Goal: Task Accomplishment & Management: Use online tool/utility

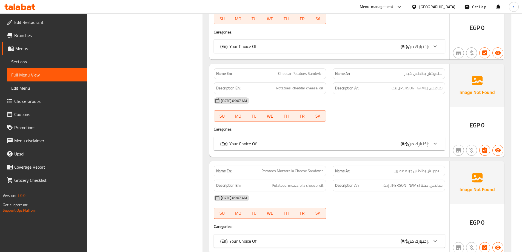
scroll to position [1452, 0]
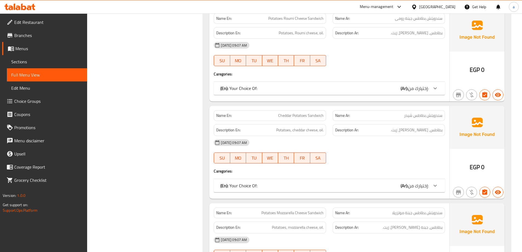
drag, startPoint x: 36, startPoint y: 60, endPoint x: 18, endPoint y: 60, distance: 17.8
click at [36, 60] on span "Sections" at bounding box center [46, 61] width 71 height 7
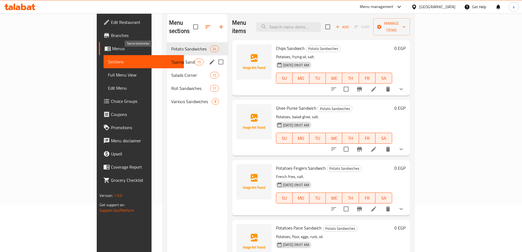
scroll to position [22, 0]
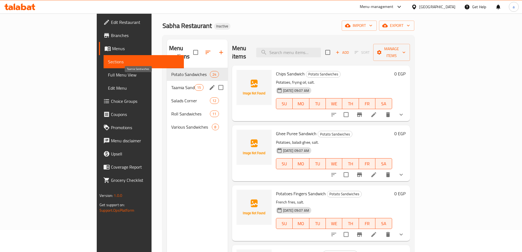
drag, startPoint x: 129, startPoint y: 79, endPoint x: 140, endPoint y: 83, distance: 11.9
click at [171, 84] on span "Taamia Sandwiches" at bounding box center [182, 87] width 23 height 7
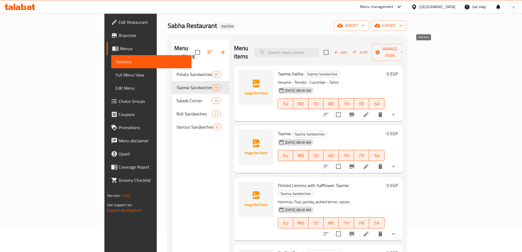
click at [348, 49] on span "Add" at bounding box center [340, 52] width 15 height 6
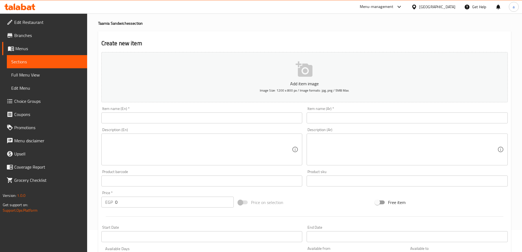
click at [115, 120] on input "text" at bounding box center [201, 117] width 201 height 11
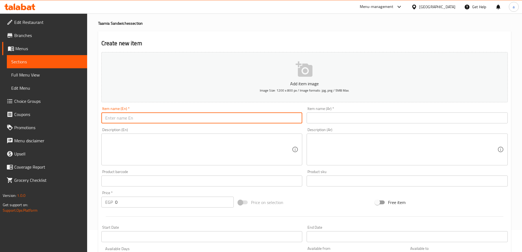
paste input "Hot Dog Taamia"
type input "Hot Dog Taamia"
click at [351, 117] on input "text" at bounding box center [406, 117] width 201 height 11
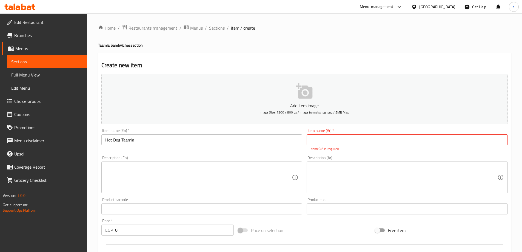
click at [363, 122] on button "Add item image Image Size: 1200 x 800 px / Image formats: jpg, png / 5MB Max." at bounding box center [304, 99] width 406 height 50
click at [352, 141] on input "text" at bounding box center [406, 139] width 201 height 11
type input "طعمية [PERSON_NAME]"
click at [144, 144] on input "Hot Dog Taamia" at bounding box center [201, 139] width 201 height 11
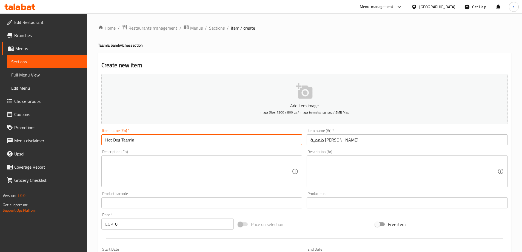
click at [144, 144] on input "Hot Dog Taamia" at bounding box center [201, 139] width 201 height 11
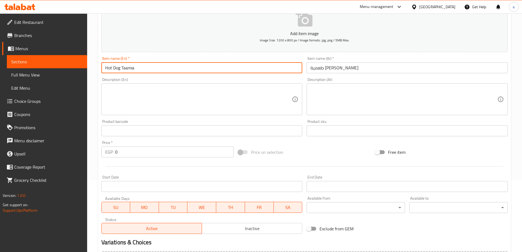
scroll to position [135, 0]
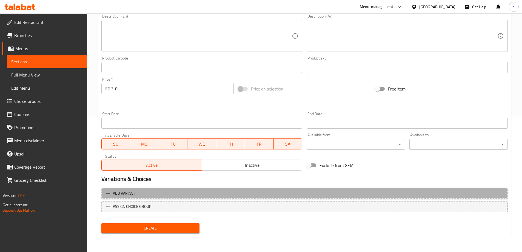
click at [166, 196] on span "Add variant" at bounding box center [304, 193] width 396 height 7
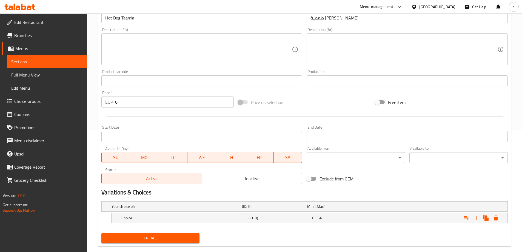
scroll to position [132, 0]
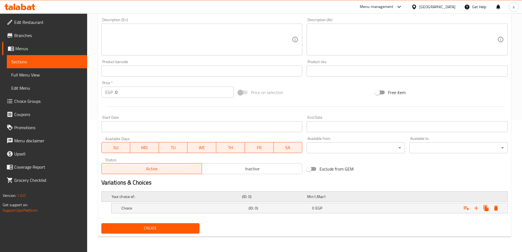
click at [161, 197] on h5 "Your choice of:" at bounding box center [175, 196] width 128 height 5
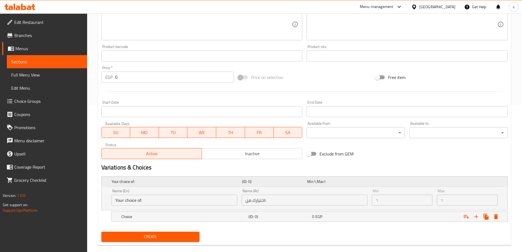
scroll to position [155, 0]
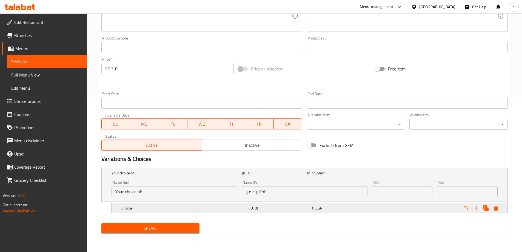
click at [222, 212] on div "Choice (ID: 0) 0 EGP" at bounding box center [311, 208] width 382 height 12
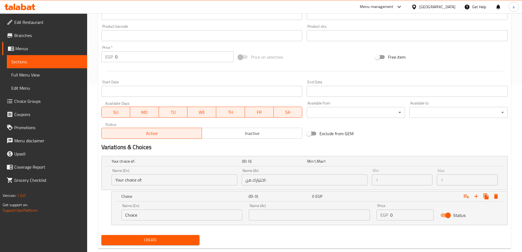
scroll to position [179, 0]
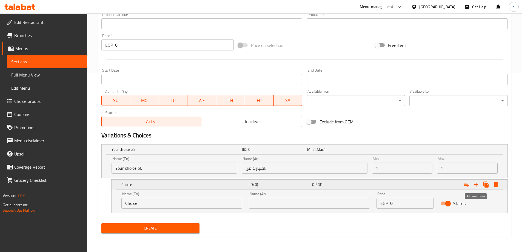
click at [475, 185] on icon "Expand" at bounding box center [476, 184] width 7 height 7
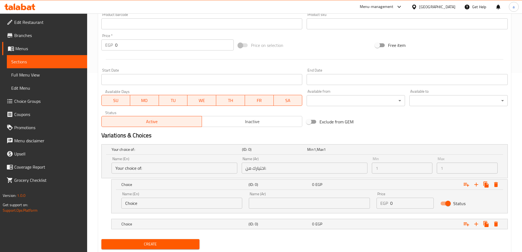
scroll to position [195, 0]
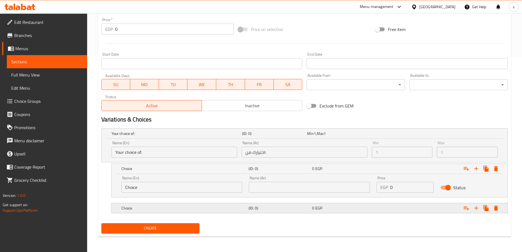
click at [152, 210] on h5 "Choice" at bounding box center [183, 207] width 125 height 5
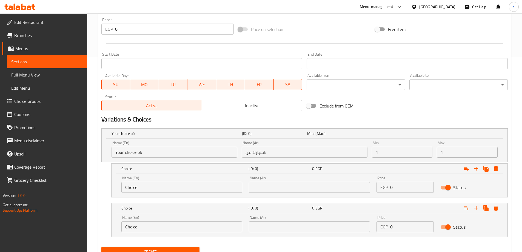
click at [166, 185] on input "Choice" at bounding box center [181, 187] width 121 height 11
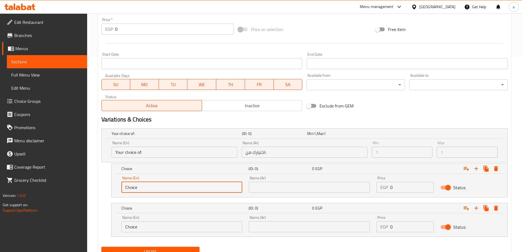
click at [166, 185] on input "Choice" at bounding box center [181, 187] width 121 height 11
type input "Shami"
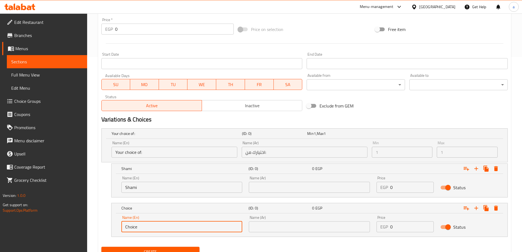
click at [177, 228] on input "Choice" at bounding box center [181, 226] width 121 height 11
type input "Baladi"
click at [188, 150] on input "Your choice of:" at bounding box center [174, 152] width 126 height 11
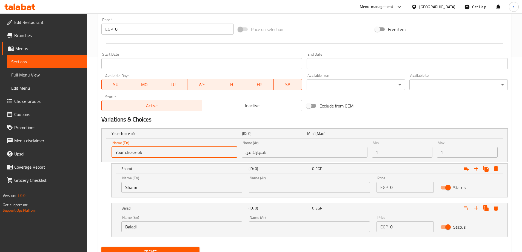
click at [188, 150] on input "Your choice of:" at bounding box center [174, 152] width 126 height 11
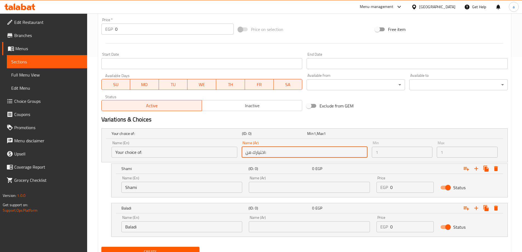
click at [276, 154] on input "اختيارك من:" at bounding box center [305, 152] width 126 height 11
click at [279, 152] on input "اختيارك من:" at bounding box center [305, 152] width 126 height 11
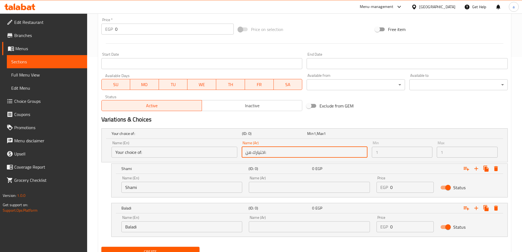
click at [279, 152] on input "اختيارك من:" at bounding box center [305, 152] width 126 height 11
click at [291, 153] on input "اختيارك من:" at bounding box center [305, 152] width 126 height 11
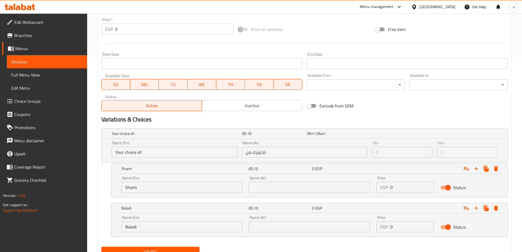
click at [285, 151] on input "اختيارك من:" at bounding box center [305, 152] width 126 height 11
drag, startPoint x: 285, startPoint y: 151, endPoint x: 268, endPoint y: 153, distance: 16.8
click at [268, 153] on input "اختيارك من:" at bounding box center [305, 152] width 126 height 11
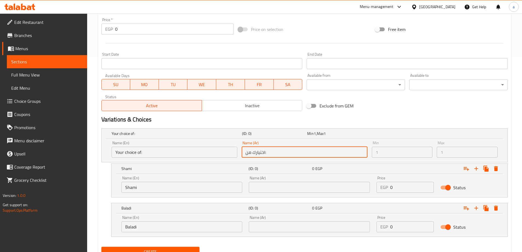
click at [268, 153] on input "اختيارك من:" at bounding box center [305, 152] width 126 height 11
click at [192, 152] on input "Your choice of:" at bounding box center [174, 152] width 126 height 11
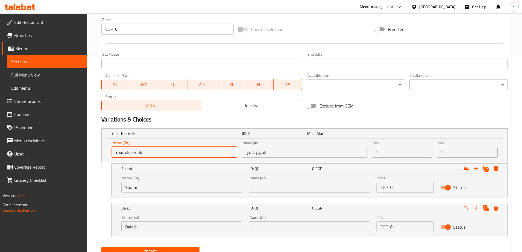
click at [192, 152] on input "Your choice of:" at bounding box center [174, 152] width 126 height 11
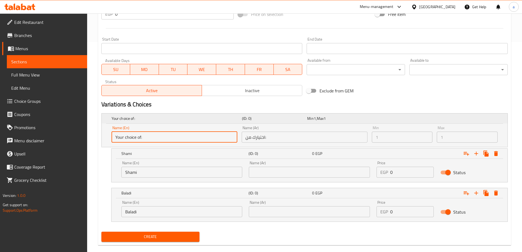
scroll to position [218, 0]
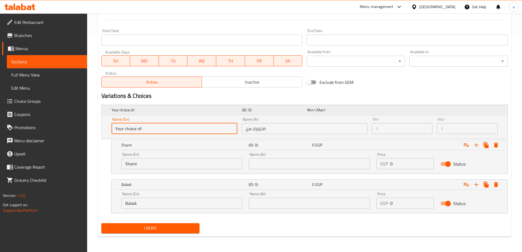
click at [251, 108] on h5 "(ID: 0)" at bounding box center [273, 109] width 63 height 5
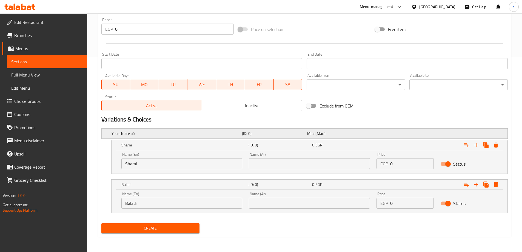
scroll to position [195, 0]
click at [301, 164] on input "text" at bounding box center [309, 163] width 121 height 11
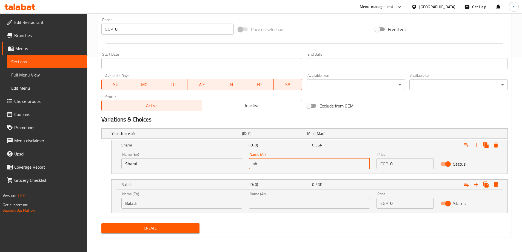
type input "a"
type input "شامي"
click at [286, 205] on input "text" at bounding box center [309, 202] width 121 height 11
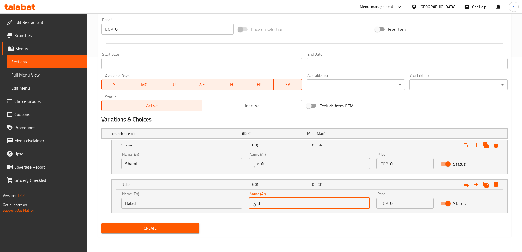
type input "بلدي"
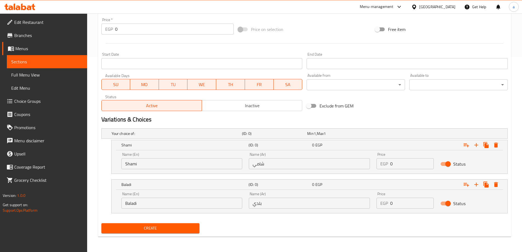
click at [404, 167] on input "0" at bounding box center [412, 163] width 44 height 11
type input "20"
click at [404, 205] on input "0" at bounding box center [412, 202] width 44 height 11
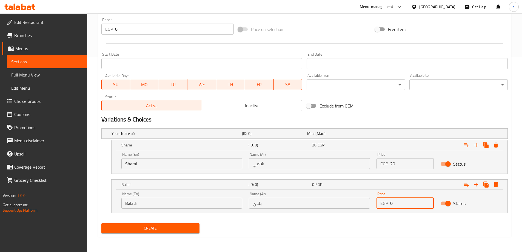
click at [404, 205] on input "0" at bounding box center [412, 202] width 44 height 11
type input "21"
click at [151, 231] on span "Create" at bounding box center [151, 228] width 90 height 7
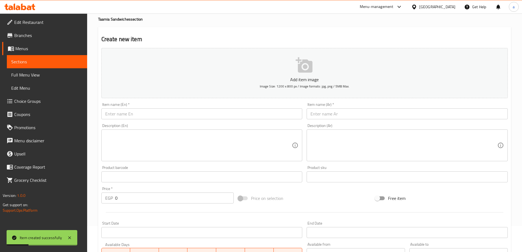
scroll to position [0, 0]
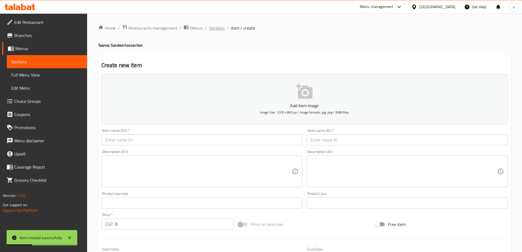
click at [211, 29] on span "Sections" at bounding box center [217, 28] width 16 height 7
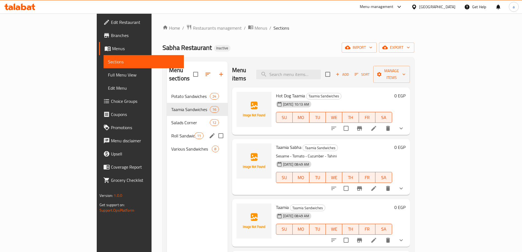
drag, startPoint x: 129, startPoint y: 133, endPoint x: 131, endPoint y: 133, distance: 2.8
click at [167, 133] on div "Roll Sandwiches 11" at bounding box center [197, 135] width 61 height 13
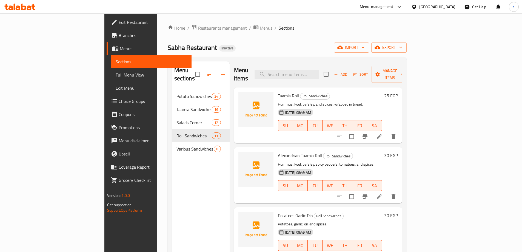
click at [348, 71] on span "Add" at bounding box center [340, 74] width 15 height 6
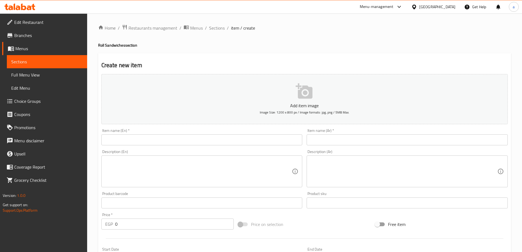
click at [354, 139] on input "text" at bounding box center [406, 139] width 201 height 11
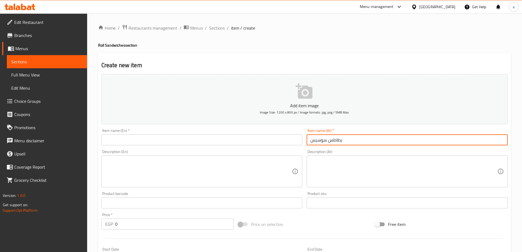
type input "بطاطس سوسيس"
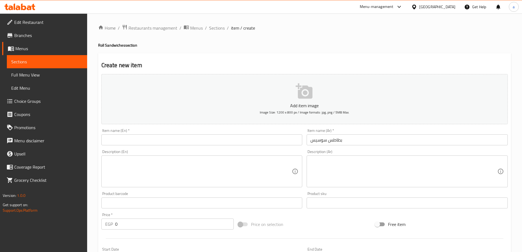
click at [143, 138] on input "text" at bounding box center [201, 139] width 201 height 11
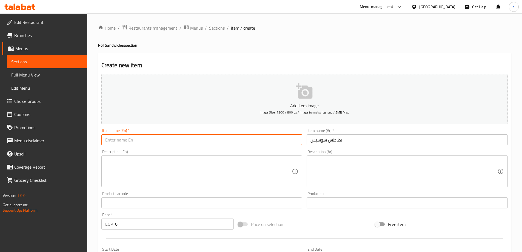
paste input "Hot Dog Potatoes"
type input "Hot Dog Potatoes"
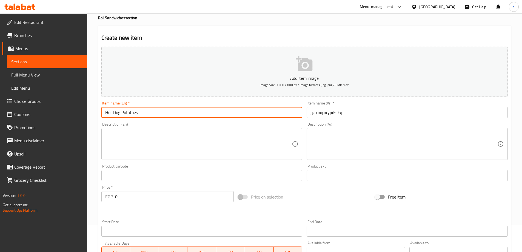
scroll to position [110, 0]
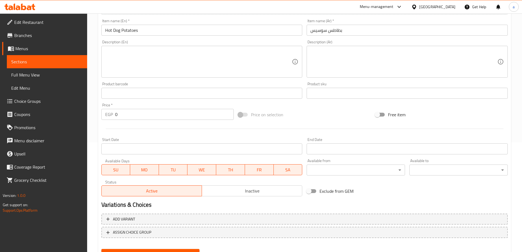
click at [140, 119] on input "0" at bounding box center [174, 114] width 119 height 11
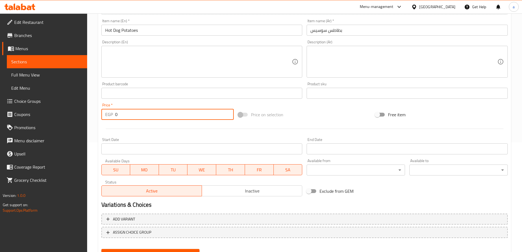
click at [140, 119] on input "0" at bounding box center [174, 114] width 119 height 11
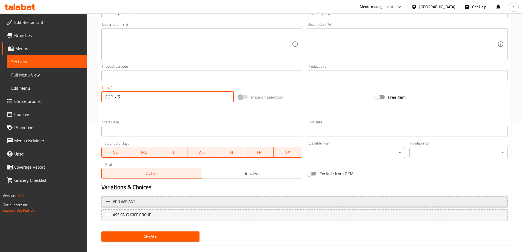
scroll to position [135, 0]
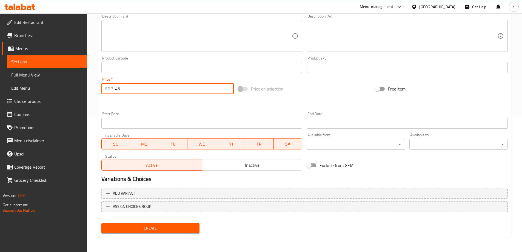
type input "45"
click at [158, 228] on span "Create" at bounding box center [151, 228] width 90 height 7
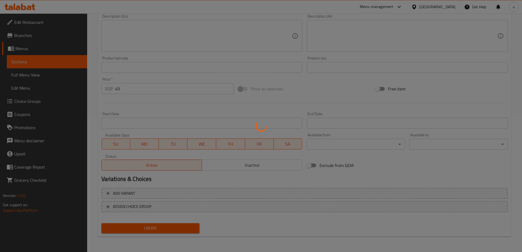
type input "0"
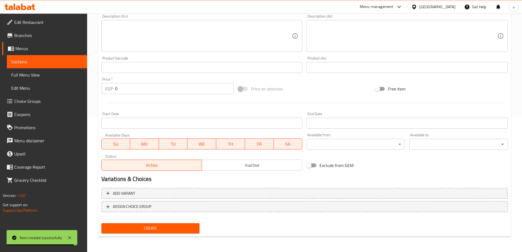
click at [38, 76] on span "Full Menu View" at bounding box center [46, 74] width 71 height 7
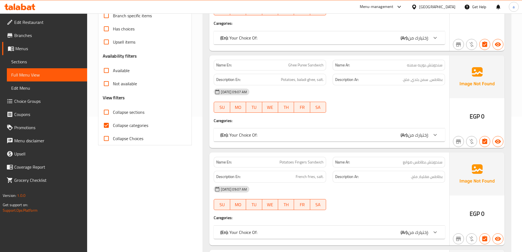
click at [145, 127] on span "Collapse categories" at bounding box center [130, 125] width 35 height 7
click at [113, 127] on input "Collapse categories" at bounding box center [106, 125] width 13 height 13
checkbox input "false"
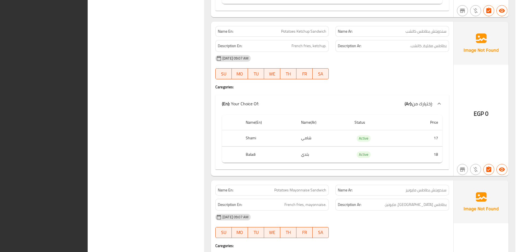
scroll to position [712, 0]
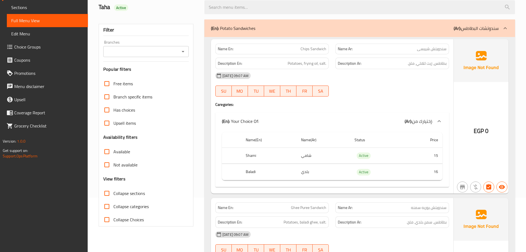
scroll to position [0, 0]
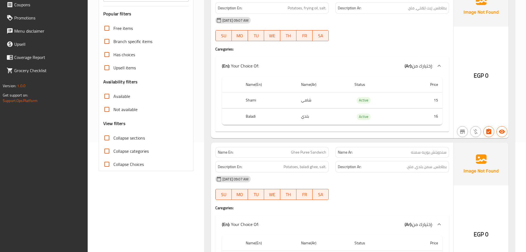
click at [135, 141] on span "Collapse sections" at bounding box center [128, 137] width 31 height 7
click at [113, 141] on input "Collapse sections" at bounding box center [106, 137] width 13 height 13
checkbox input "true"
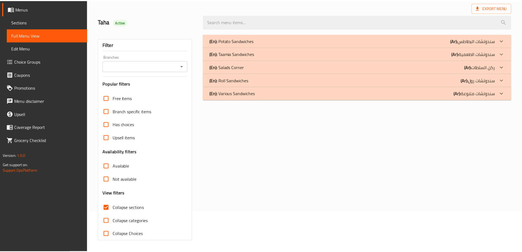
scroll to position [40, 0]
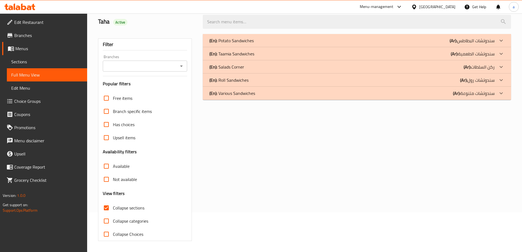
click at [438, 80] on div "(En): Roll Sandwiches (Ar): سندوتشات رول" at bounding box center [351, 80] width 285 height 7
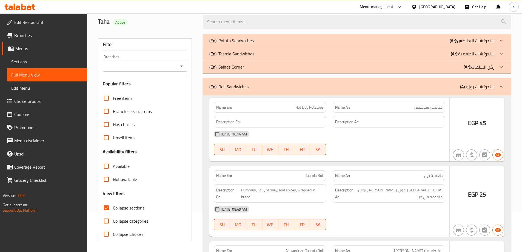
click at [445, 54] on div "(En): Taamia Sandwiches (Ar): سندوتشات الطعمية" at bounding box center [351, 53] width 285 height 7
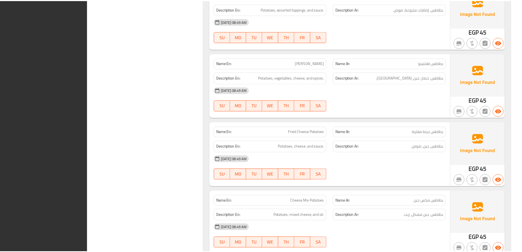
scroll to position [3341, 0]
